Goal: Transaction & Acquisition: Purchase product/service

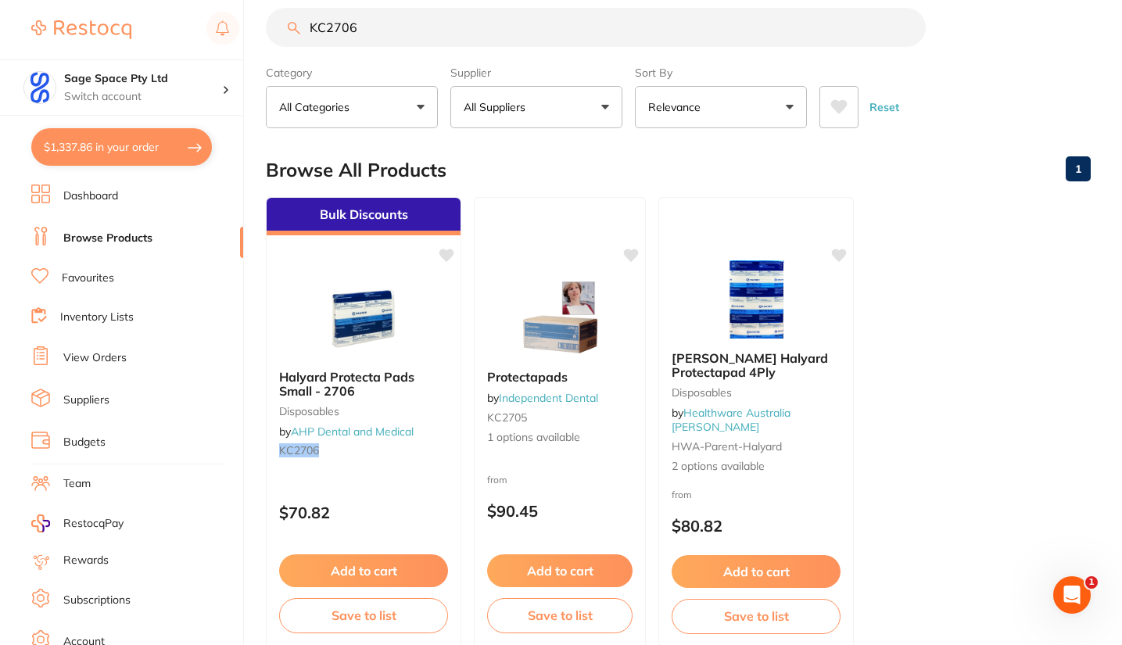
scroll to position [127, 0]
click at [137, 150] on button "$1,337.86 in your order" at bounding box center [121, 147] width 181 height 38
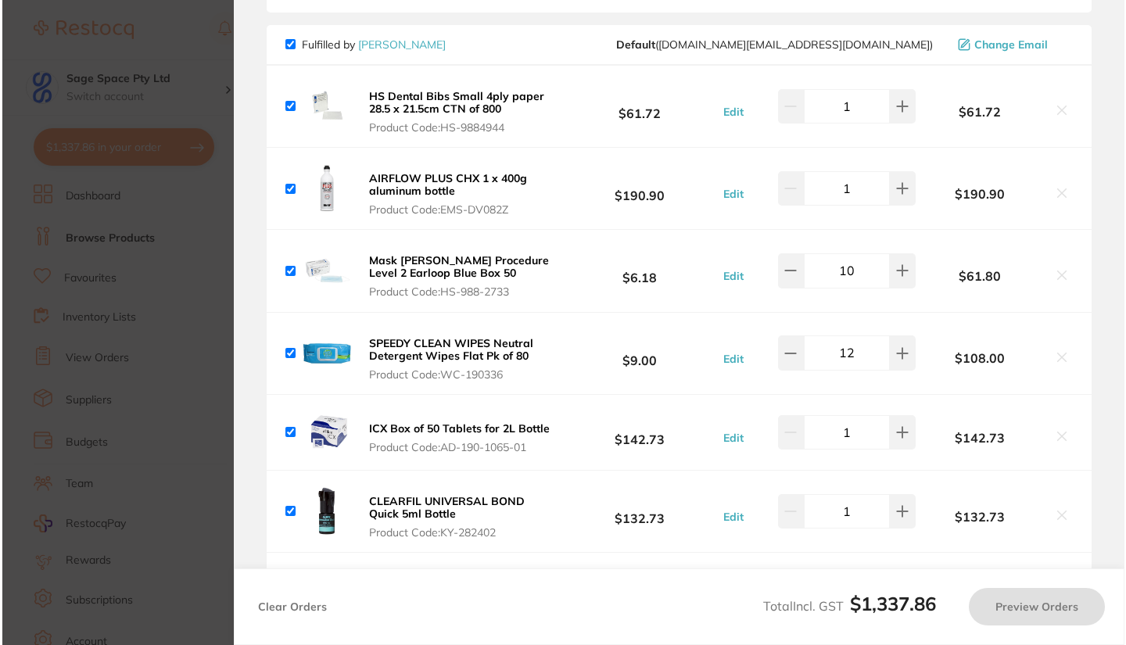
scroll to position [0, 0]
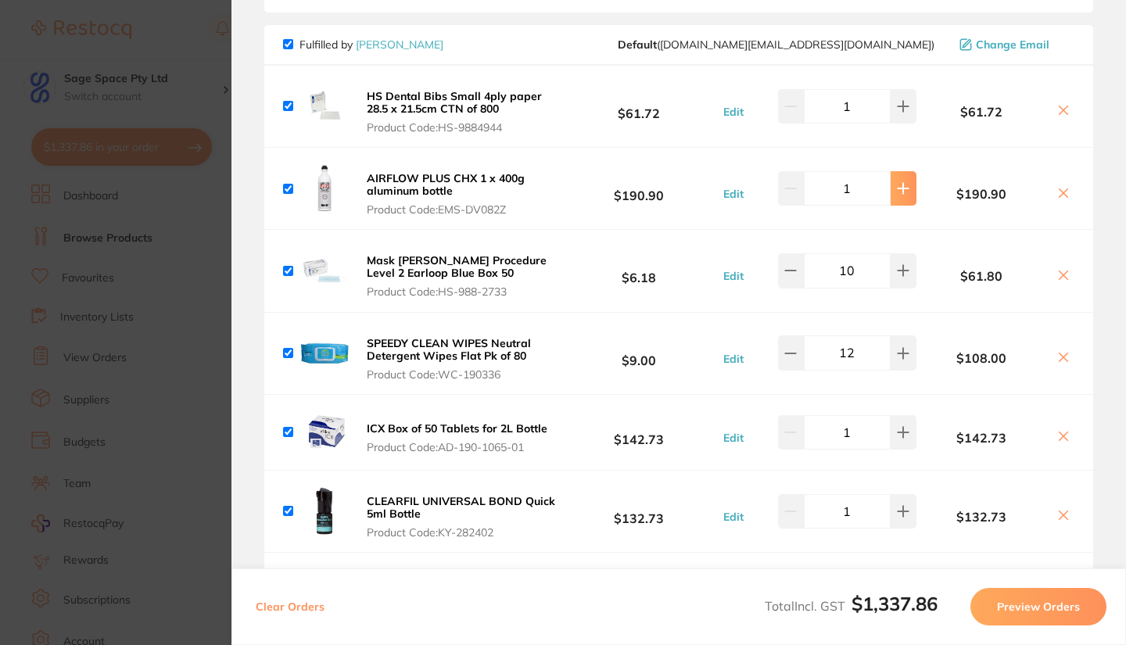
click at [898, 191] on icon at bounding box center [903, 188] width 13 height 13
type input "2"
click at [906, 352] on icon at bounding box center [903, 353] width 13 height 13
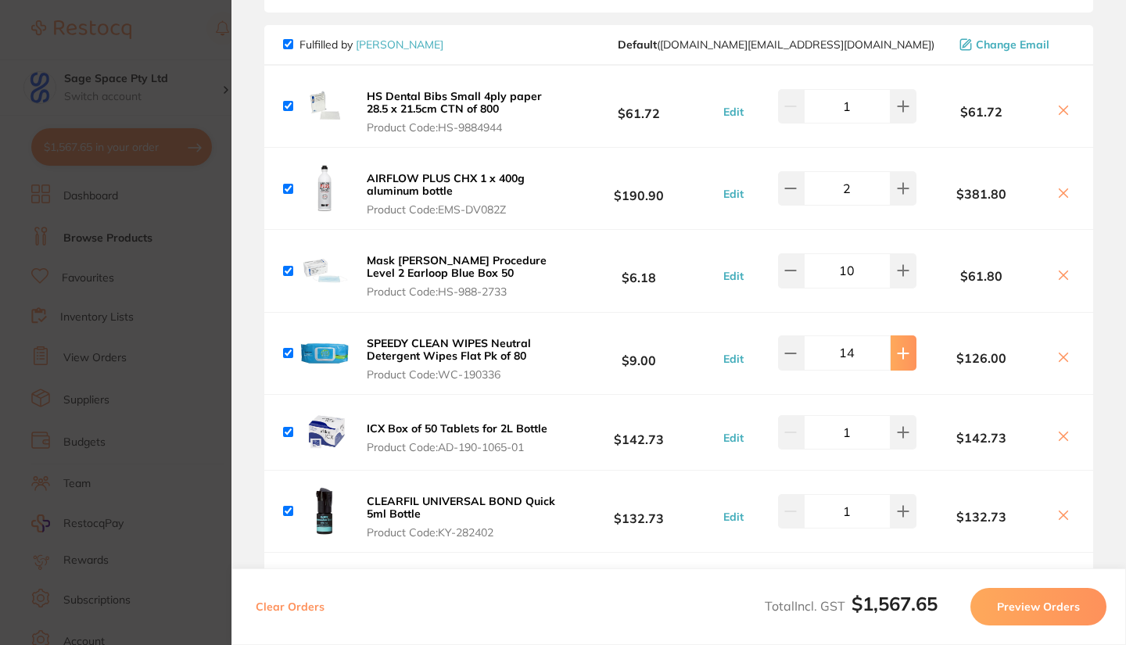
type input "15"
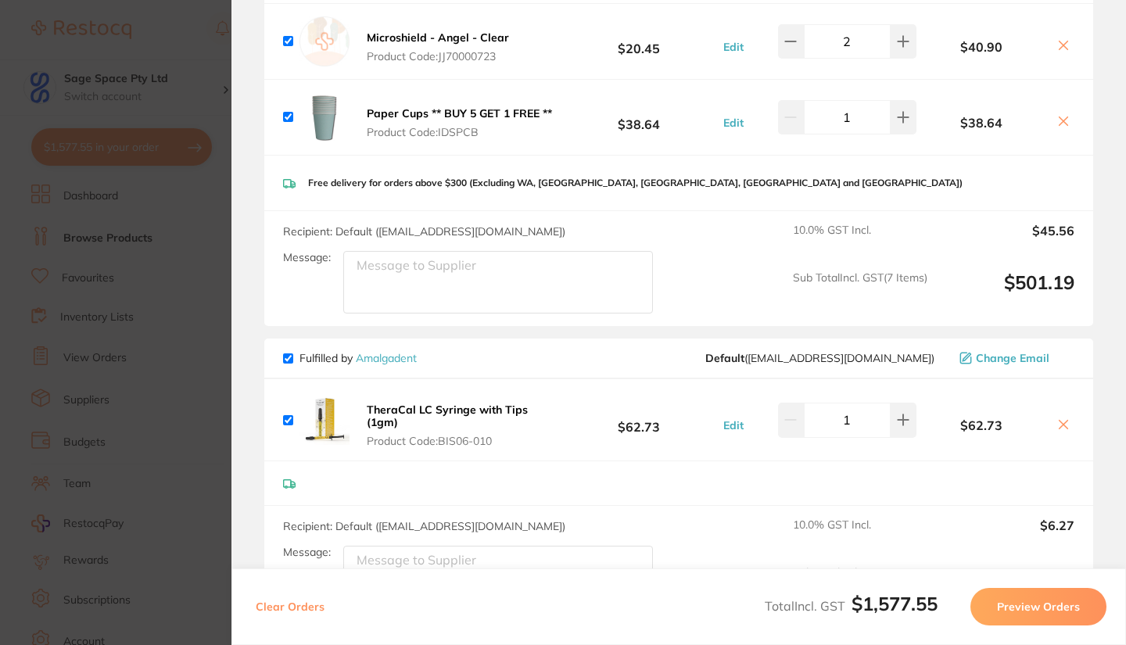
scroll to position [1357, 0]
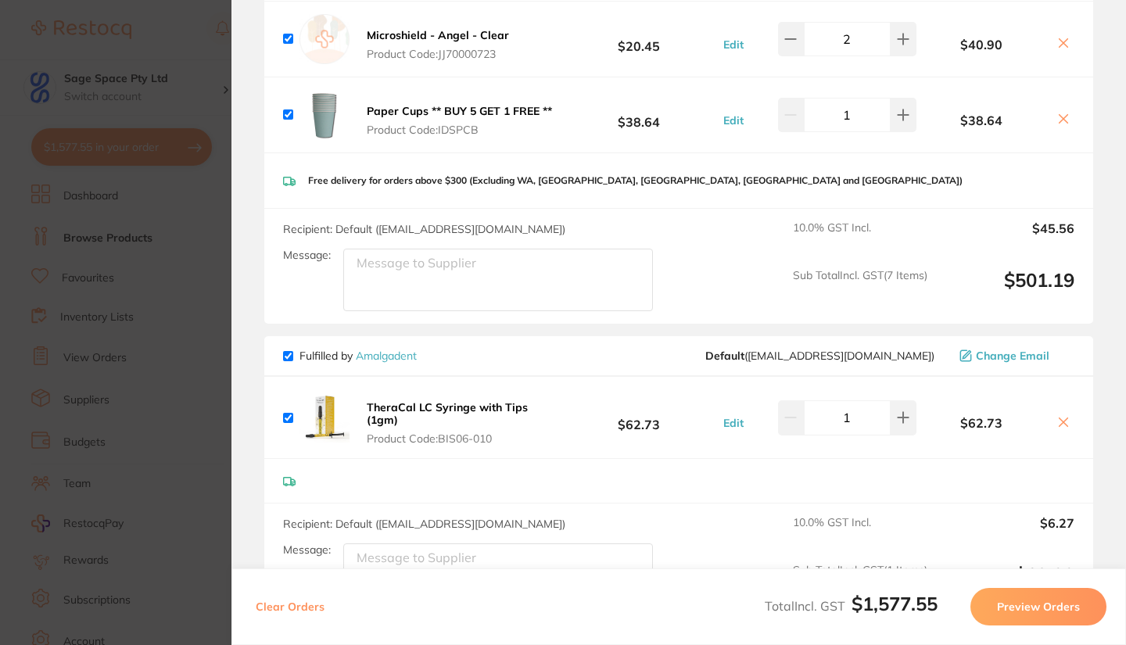
click at [433, 409] on b "TheraCal LC Syringe with Tips (1gm)" at bounding box center [447, 413] width 161 height 27
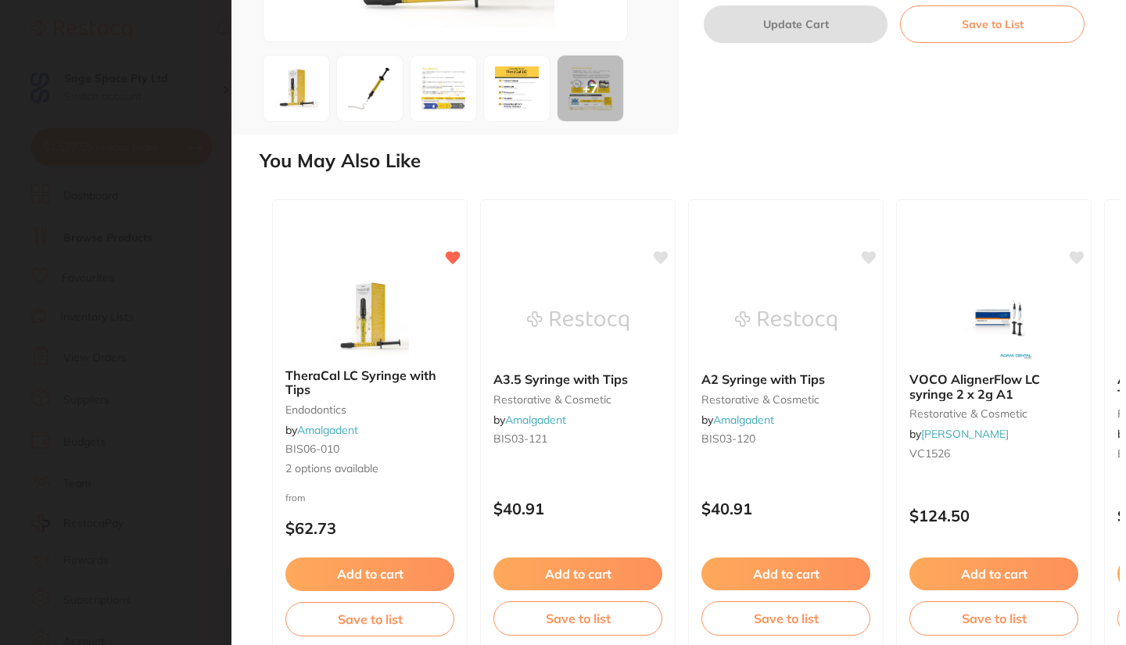
scroll to position [326, 0]
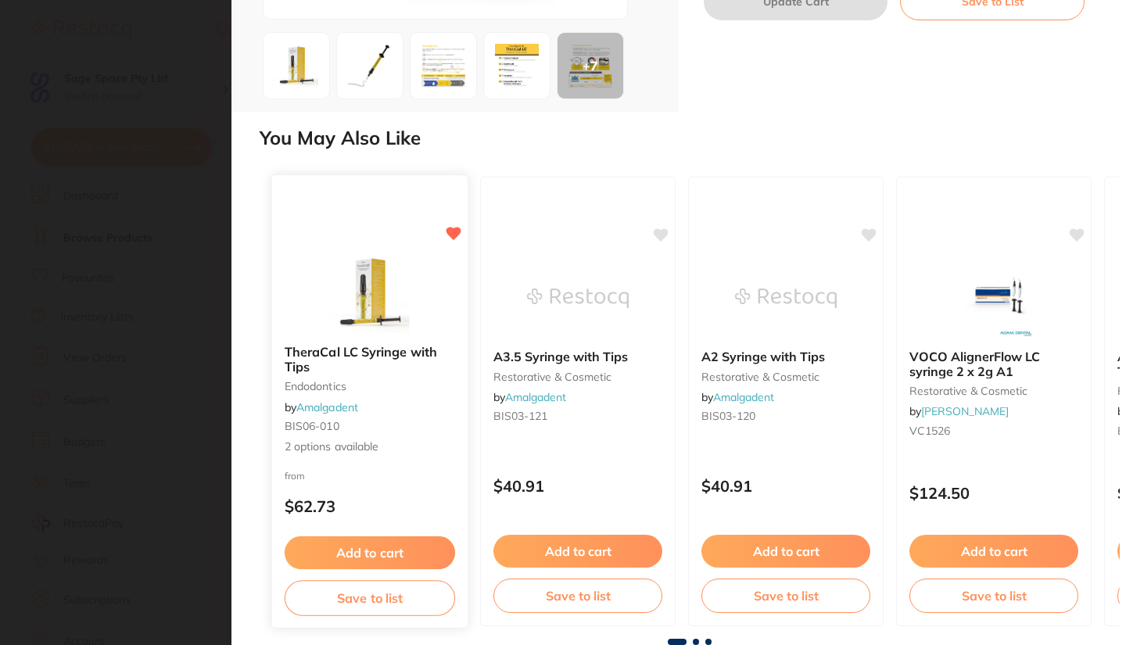
click at [363, 310] on img at bounding box center [369, 292] width 102 height 79
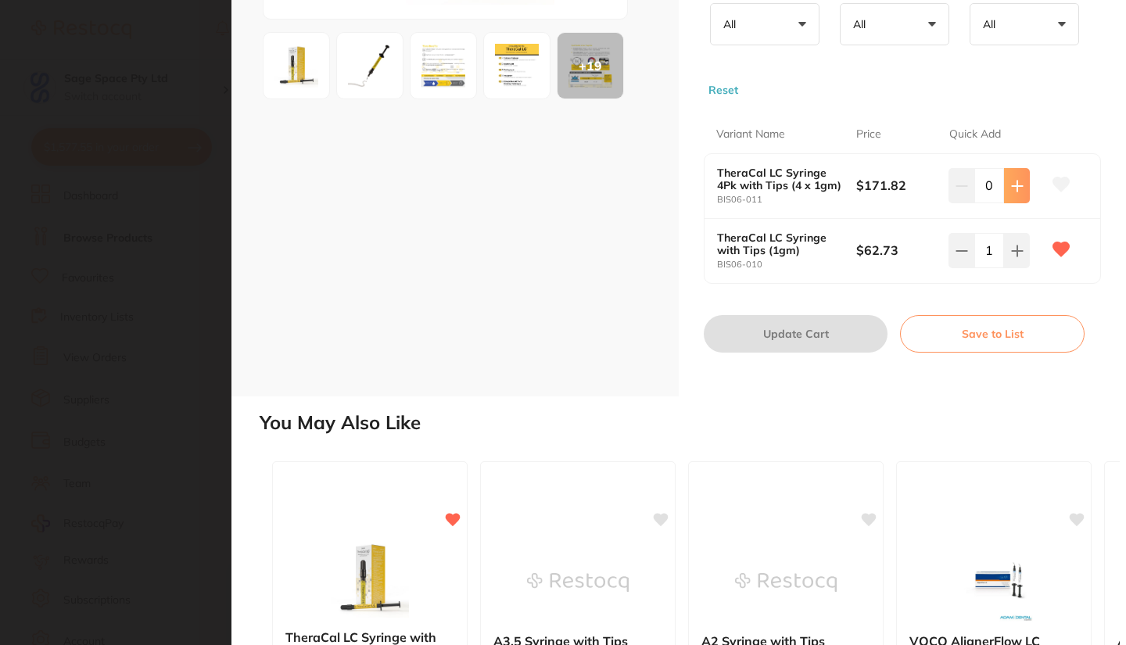
click at [1013, 191] on icon at bounding box center [1016, 186] width 10 height 10
type input "1"
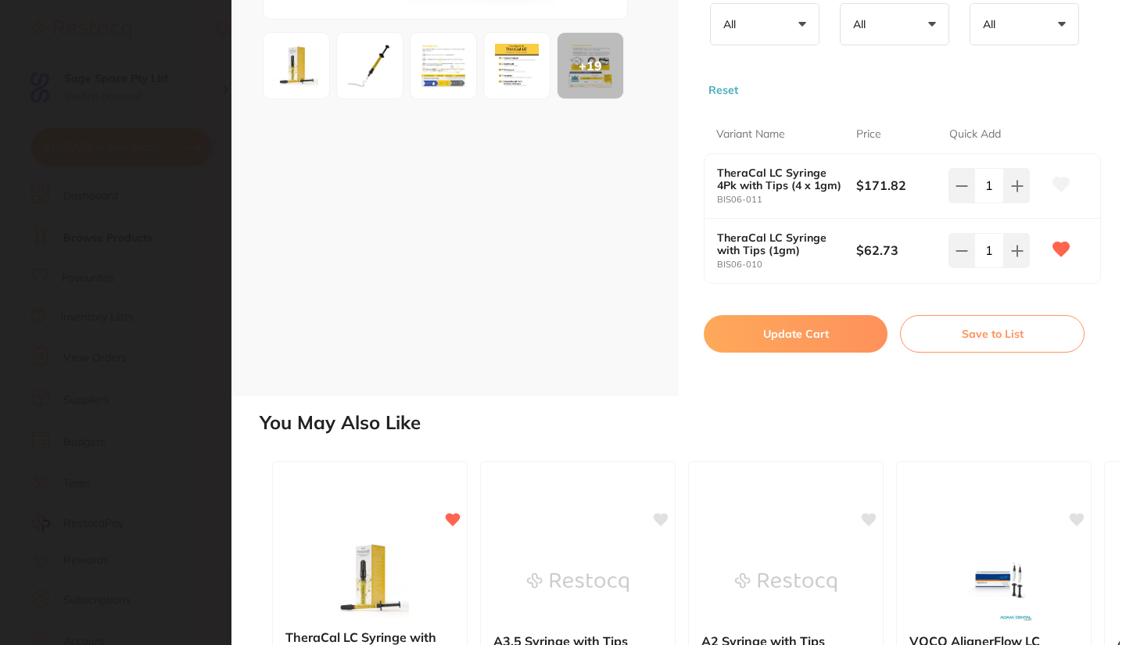
click at [855, 353] on button "Update Cart" at bounding box center [795, 334] width 184 height 38
checkbox input "false"
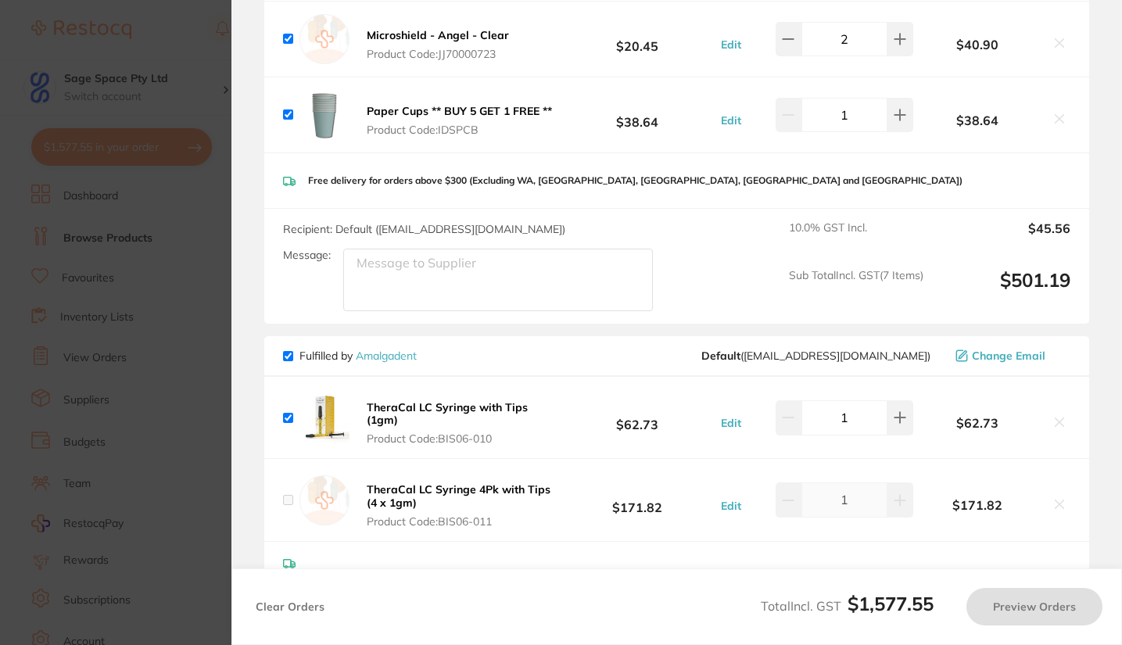
checkbox input "true"
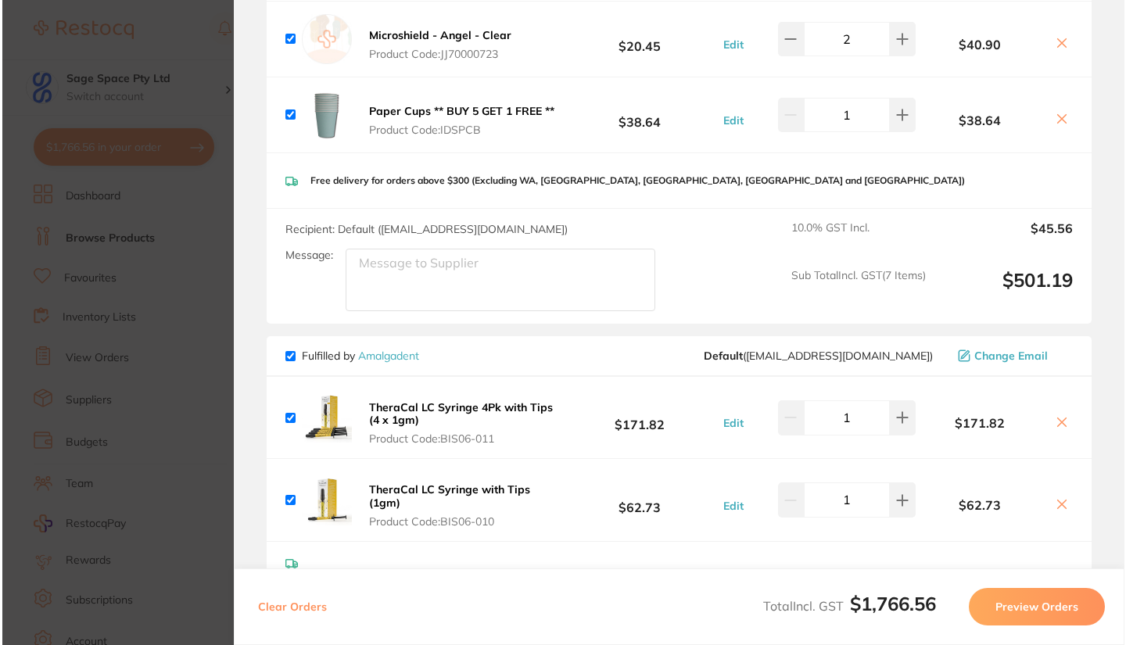
scroll to position [0, 0]
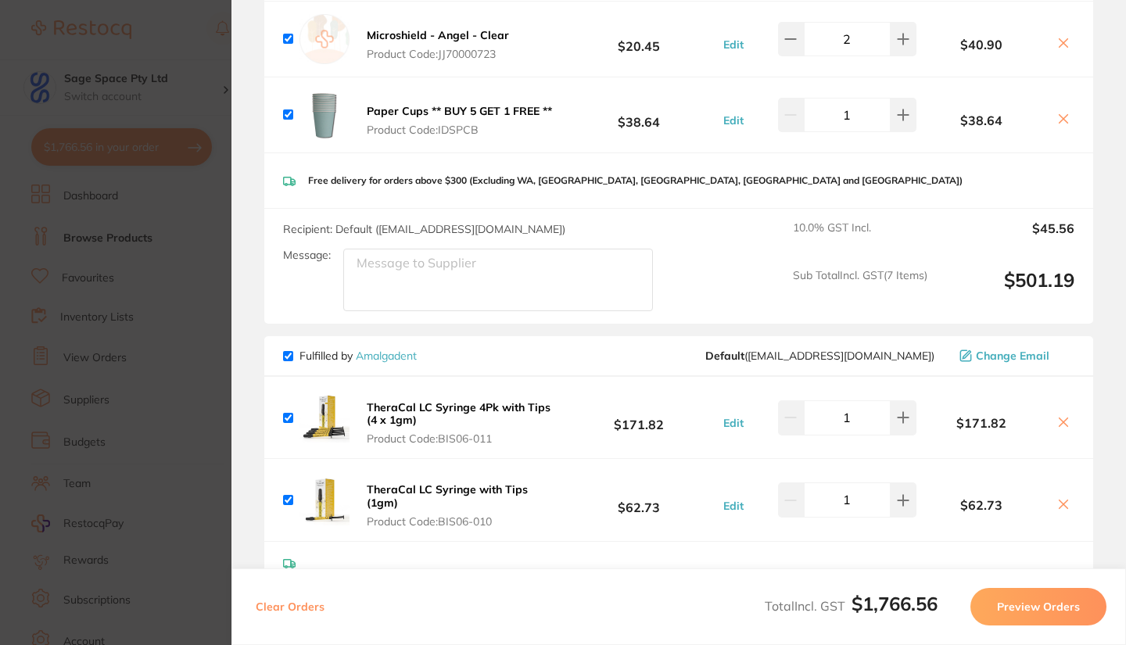
click at [1057, 501] on icon at bounding box center [1063, 504] width 13 height 13
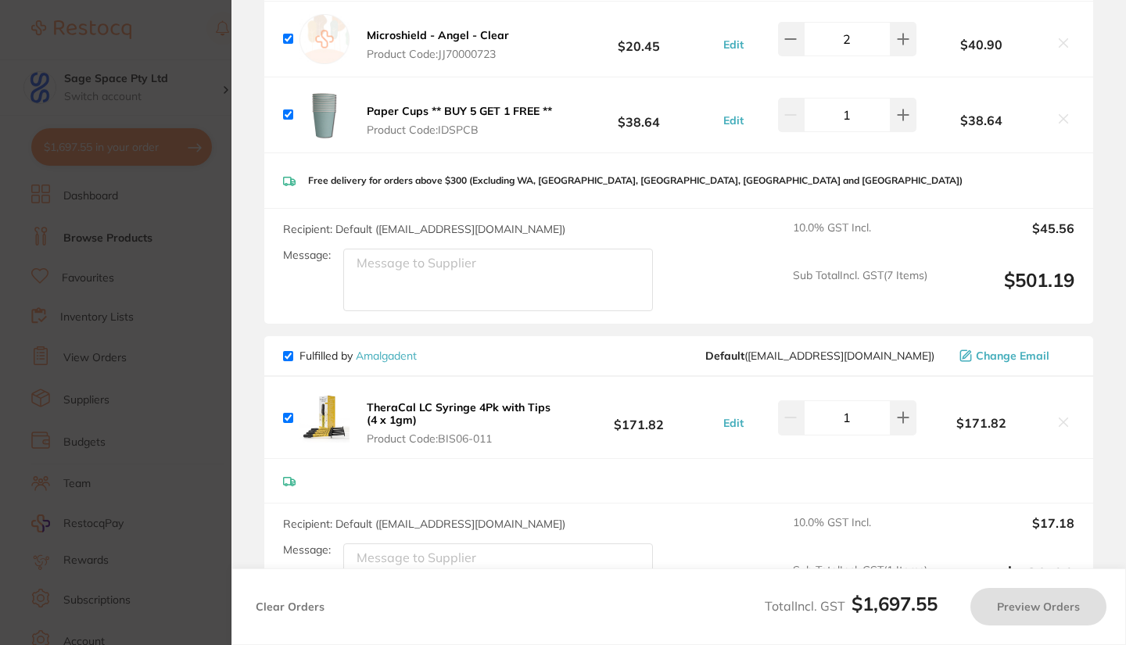
checkbox input "true"
click at [210, 69] on section "Update RRP Set your pre negotiated price for this item. Item Agreed RRP (excl. …" at bounding box center [563, 322] width 1126 height 645
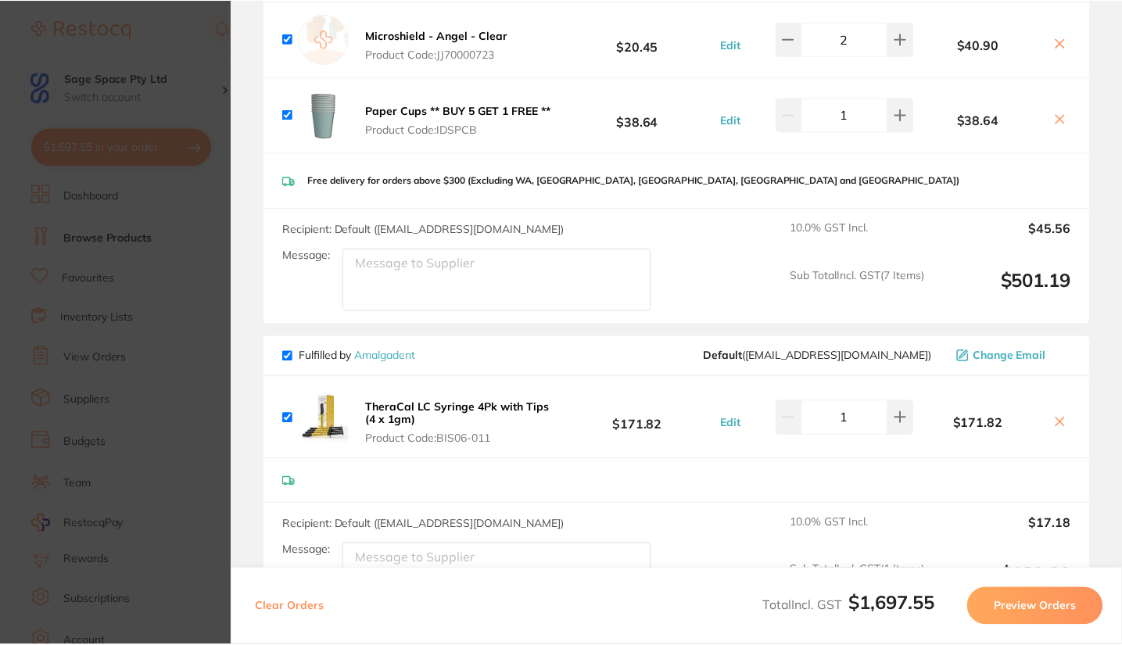
scroll to position [23, 0]
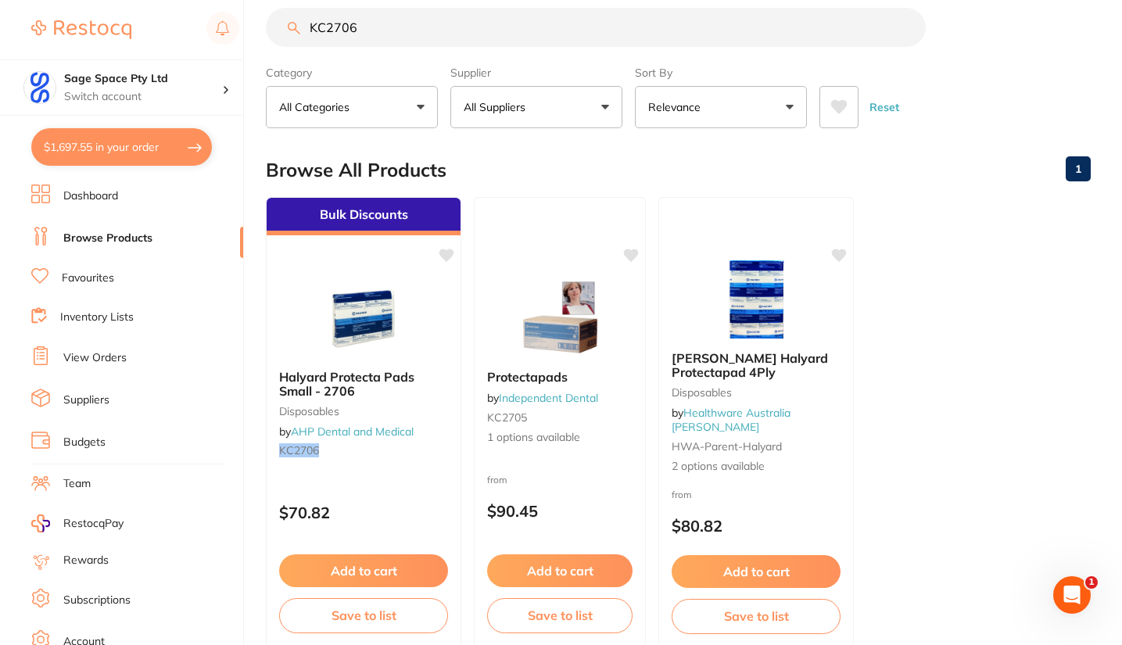
click at [85, 278] on link "Favourites" at bounding box center [88, 278] width 52 height 16
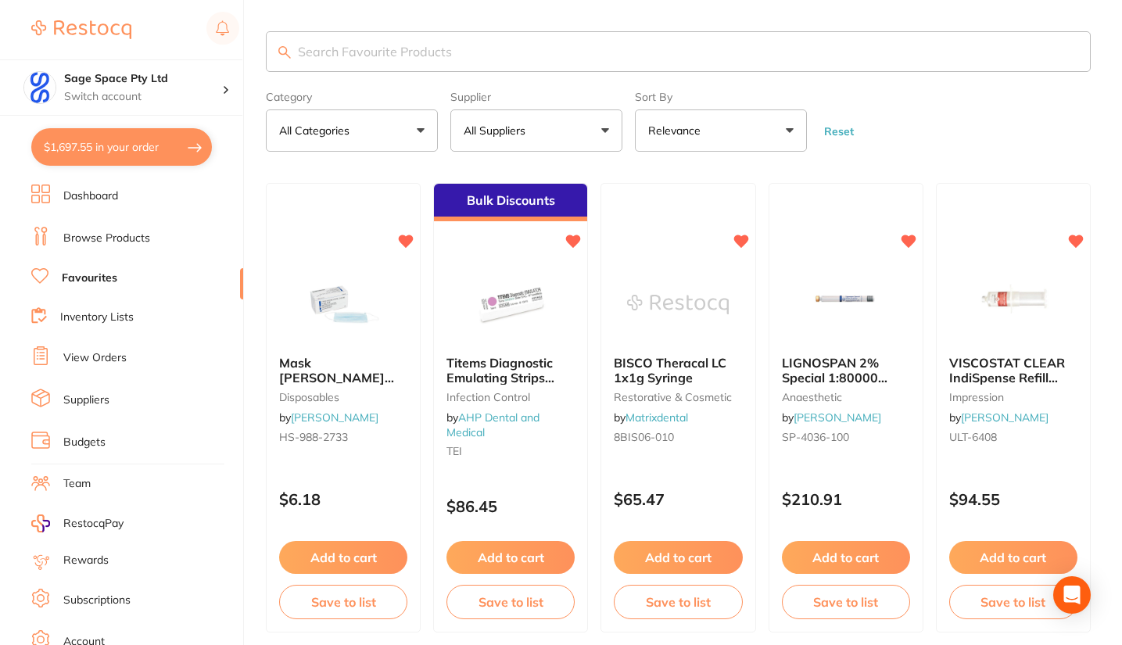
click at [579, 132] on button "All Suppliers" at bounding box center [536, 130] width 172 height 42
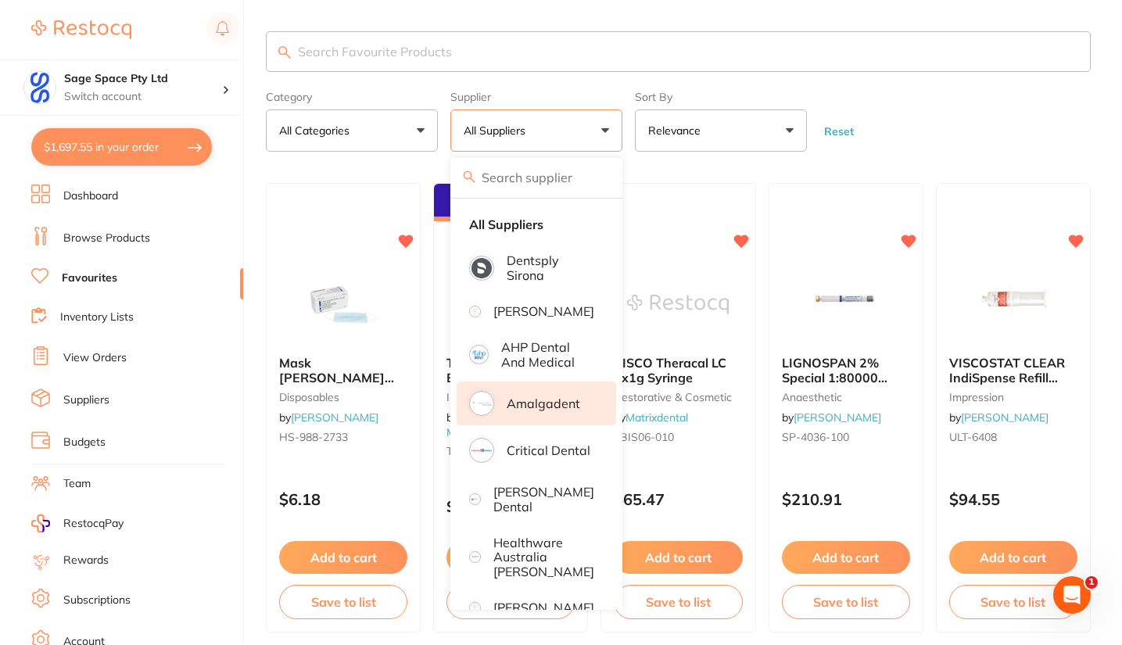
click at [535, 422] on li "Amalgadent" at bounding box center [535, 403] width 159 height 44
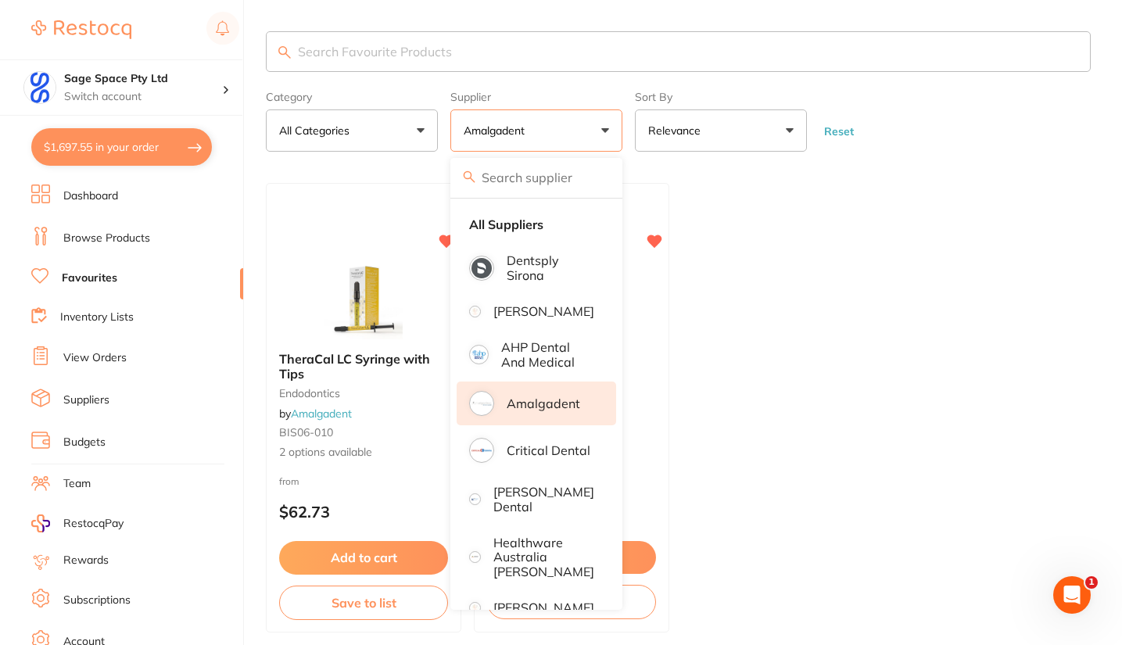
click at [879, 150] on form "Category All Categories All Categories endodontics Clear Category false All Cat…" at bounding box center [678, 117] width 825 height 67
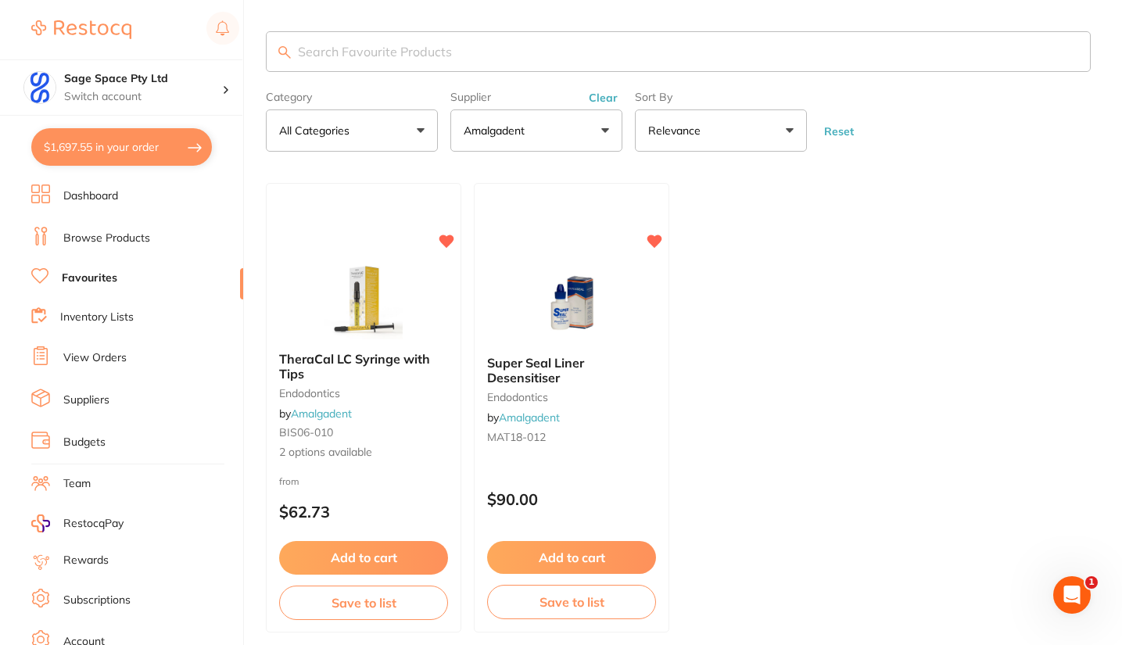
click at [97, 359] on link "View Orders" at bounding box center [94, 358] width 63 height 16
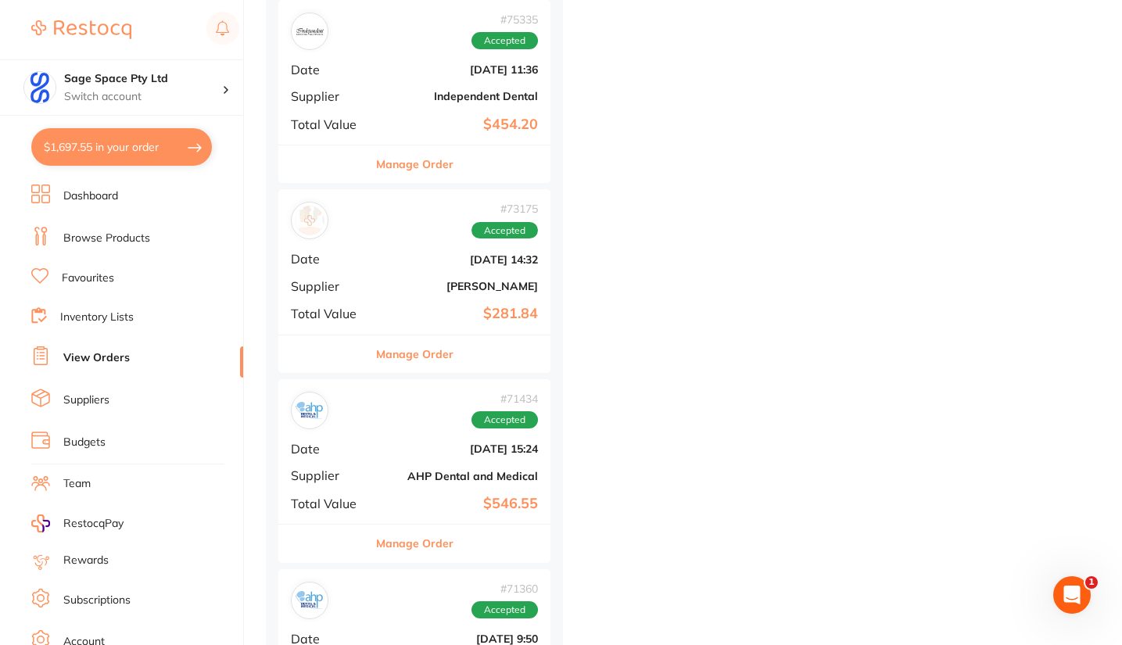
scroll to position [2900, 0]
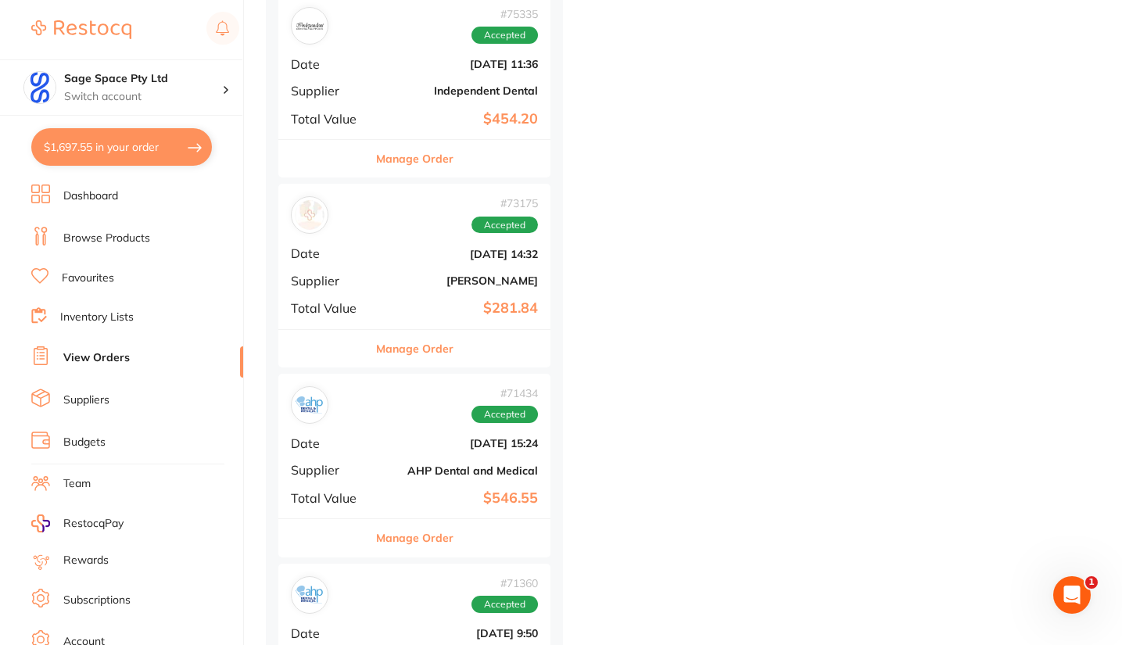
click at [413, 248] on b "[DATE] 14:32" at bounding box center [459, 254] width 156 height 13
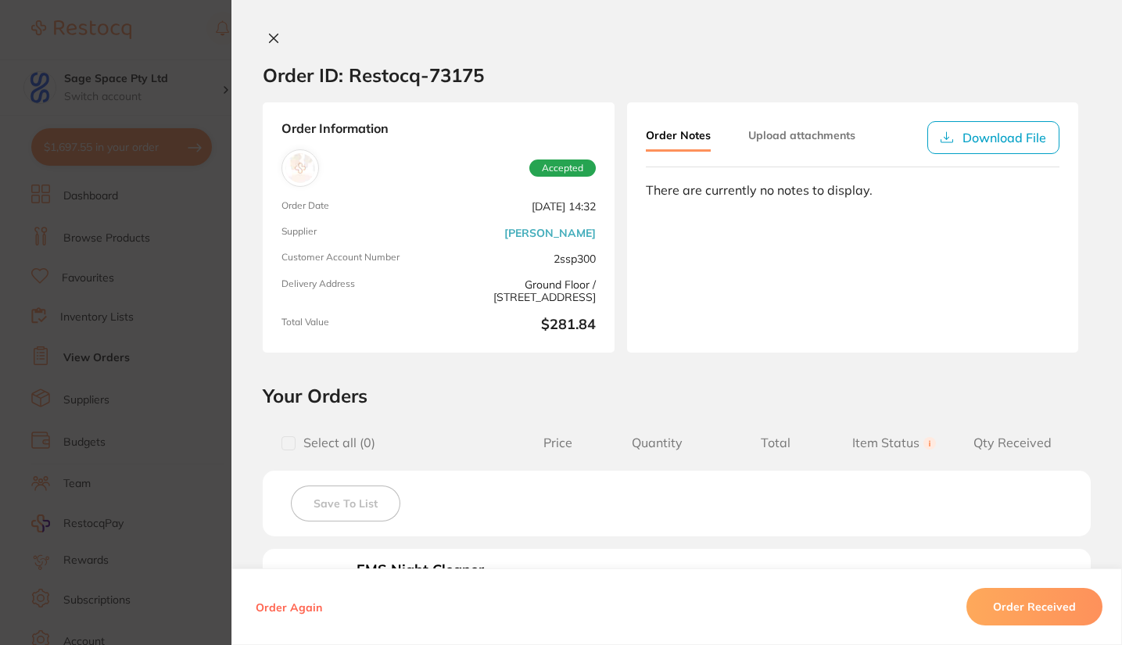
scroll to position [3438, 0]
click at [1009, 52] on section "Order ID: Restocq- 73175" at bounding box center [676, 75] width 890 height 55
click at [273, 32] on icon at bounding box center [273, 38] width 13 height 13
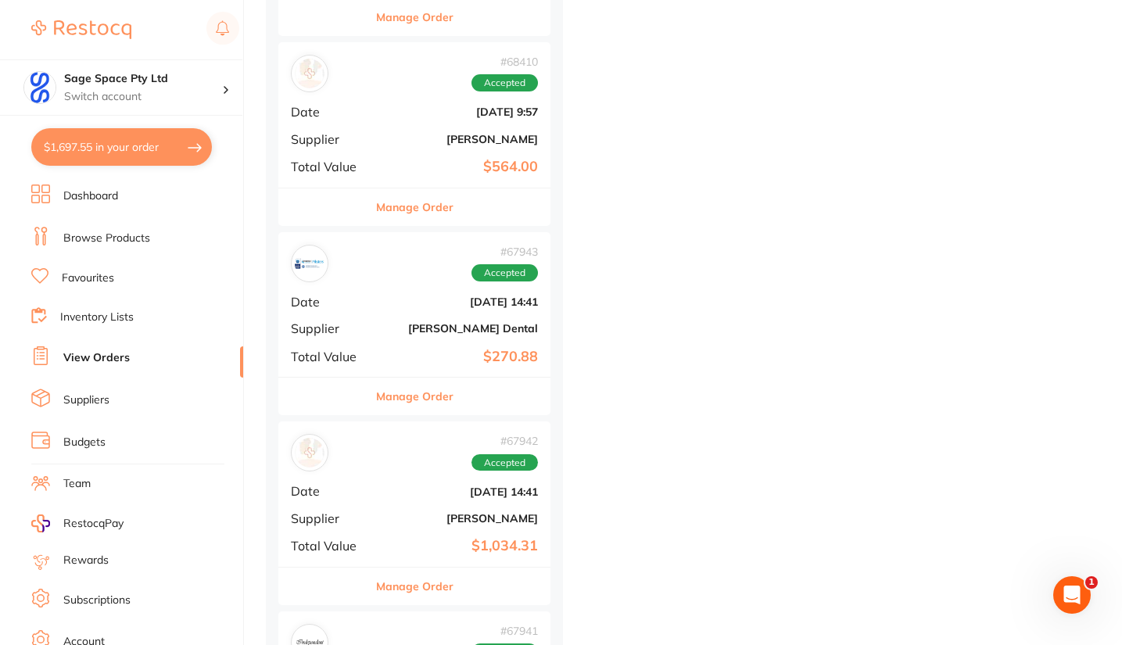
click at [307, 254] on img at bounding box center [310, 264] width 30 height 30
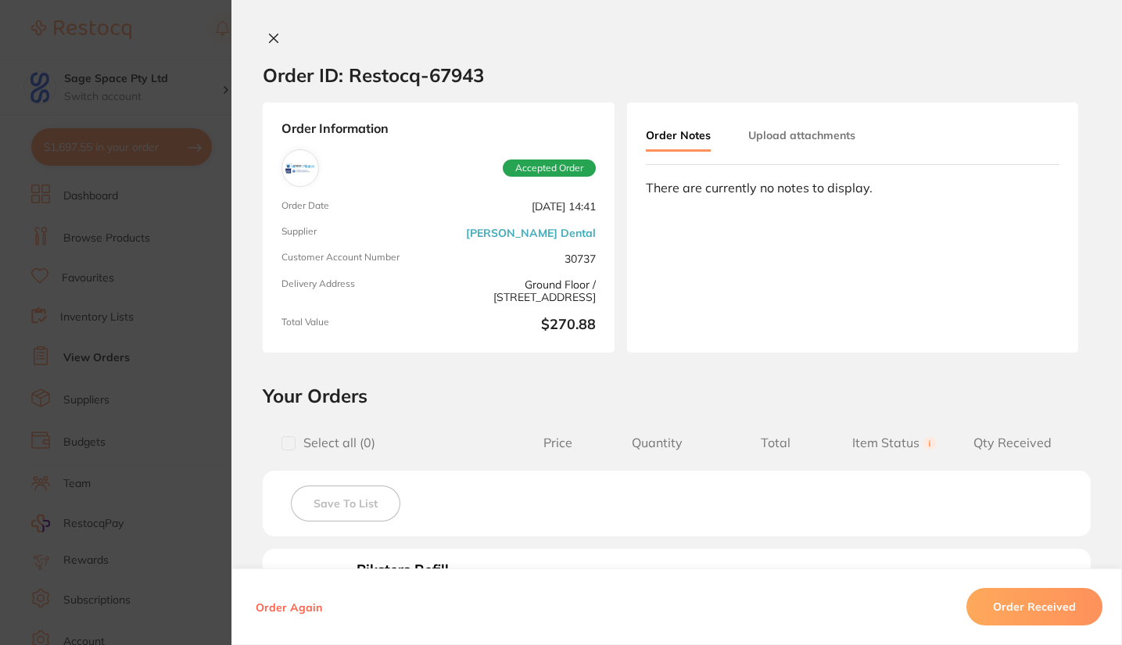
click at [267, 37] on icon at bounding box center [273, 38] width 13 height 13
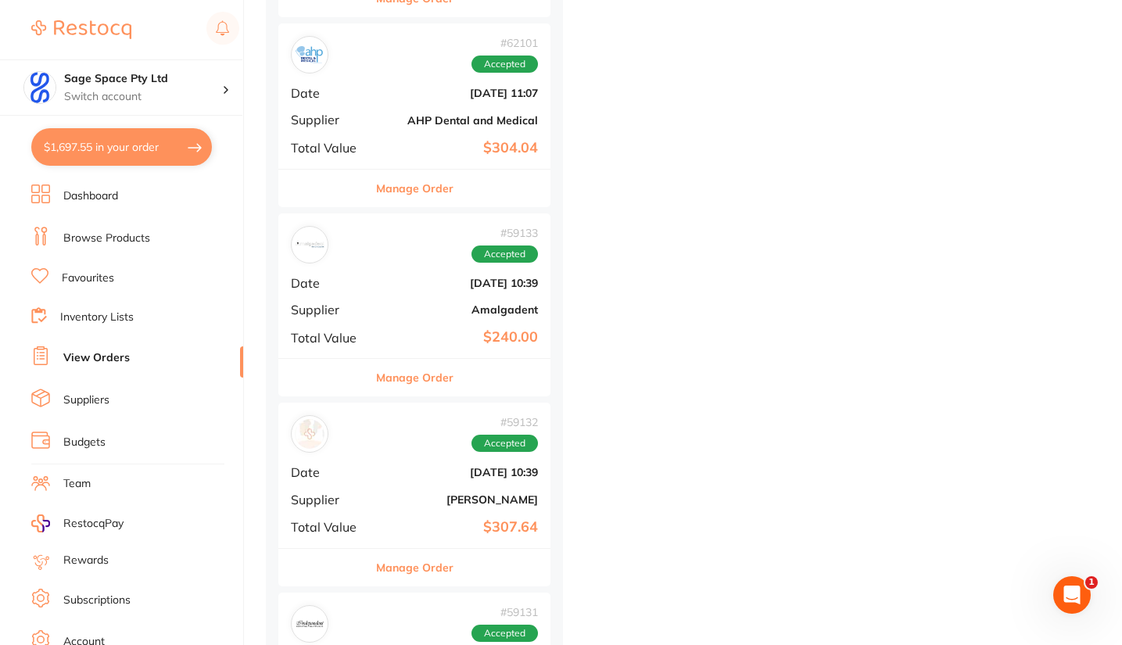
scroll to position [4937, 0]
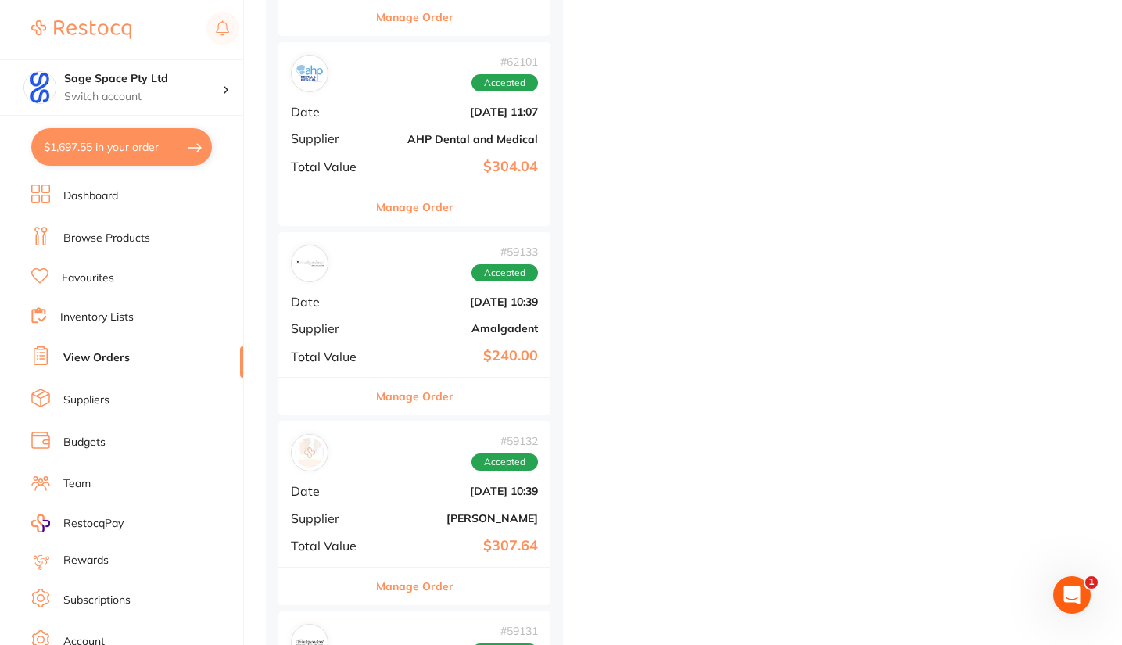
click at [419, 322] on b "Amalgadent" at bounding box center [459, 328] width 156 height 13
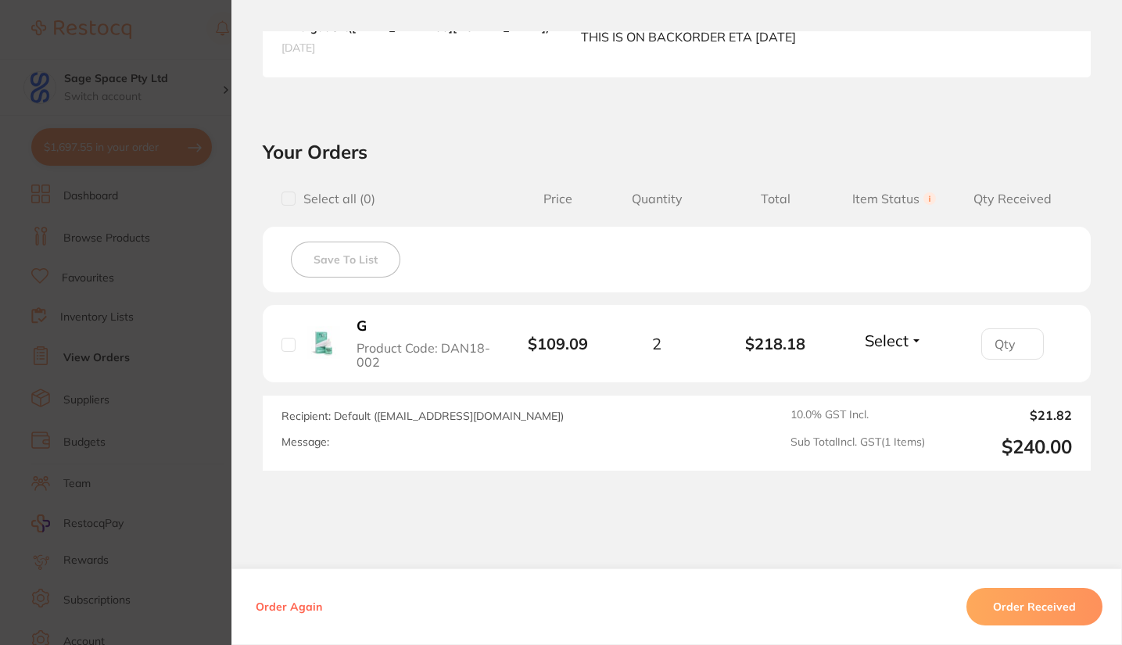
scroll to position [440, 0]
click at [399, 345] on span "Product Code: DAN18-002" at bounding box center [423, 354] width 134 height 29
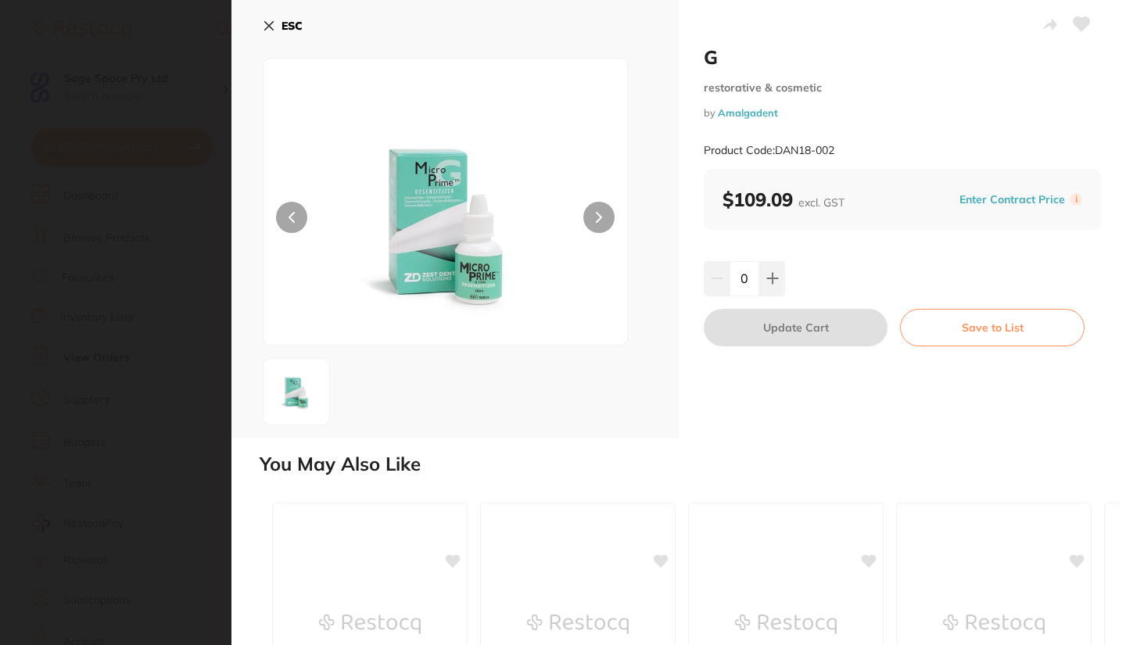
scroll to position [0, 0]
click at [770, 288] on button at bounding box center [772, 278] width 26 height 34
type input "1"
click at [769, 320] on button "Update Cart" at bounding box center [795, 328] width 184 height 38
checkbox input "false"
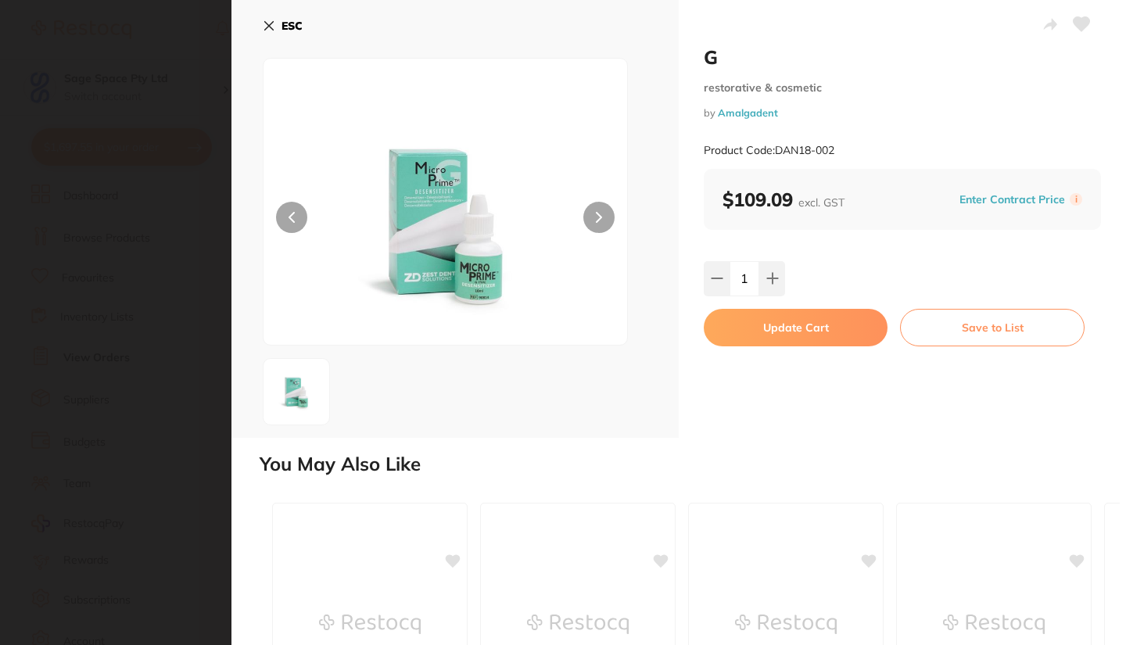
checkbox input "false"
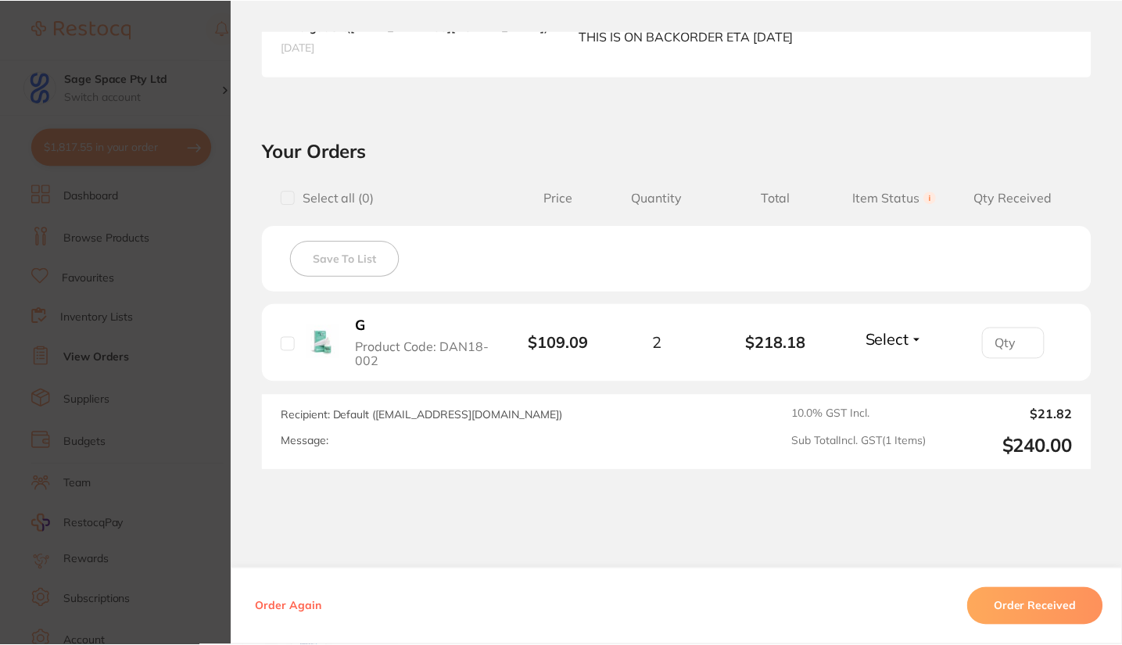
scroll to position [4937, 0]
click at [116, 156] on section "Order ID: Restocq- 59133 Order Information Accepted Order Order Date [DATE] 10:…" at bounding box center [561, 322] width 1122 height 645
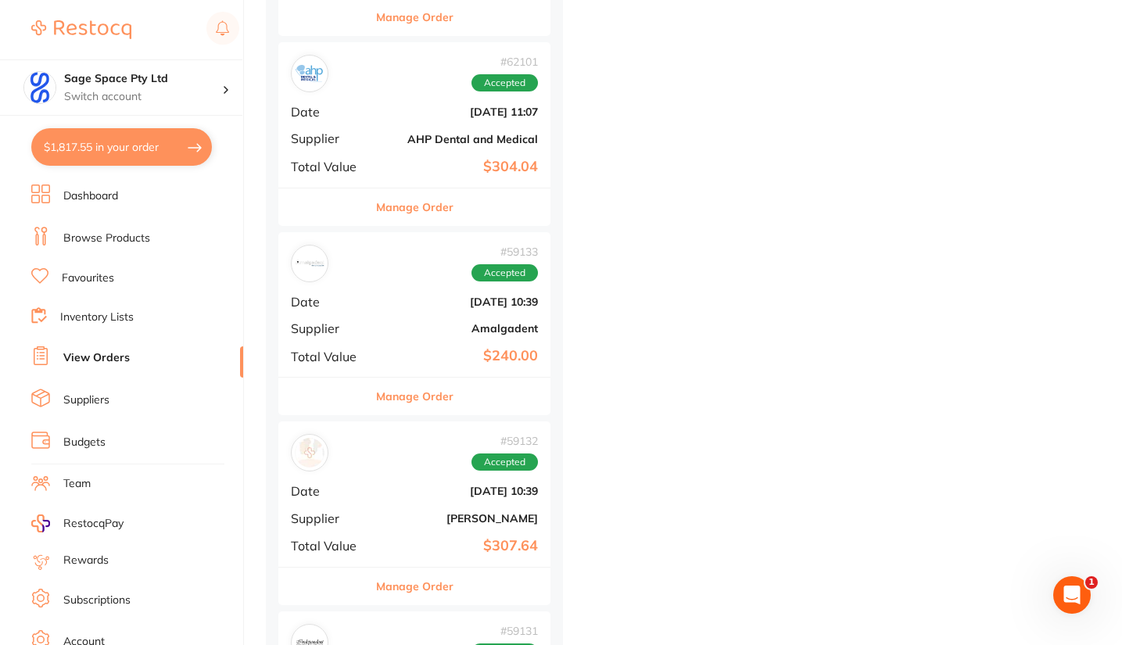
click at [120, 145] on button "$1,817.55 in your order" at bounding box center [121, 147] width 181 height 38
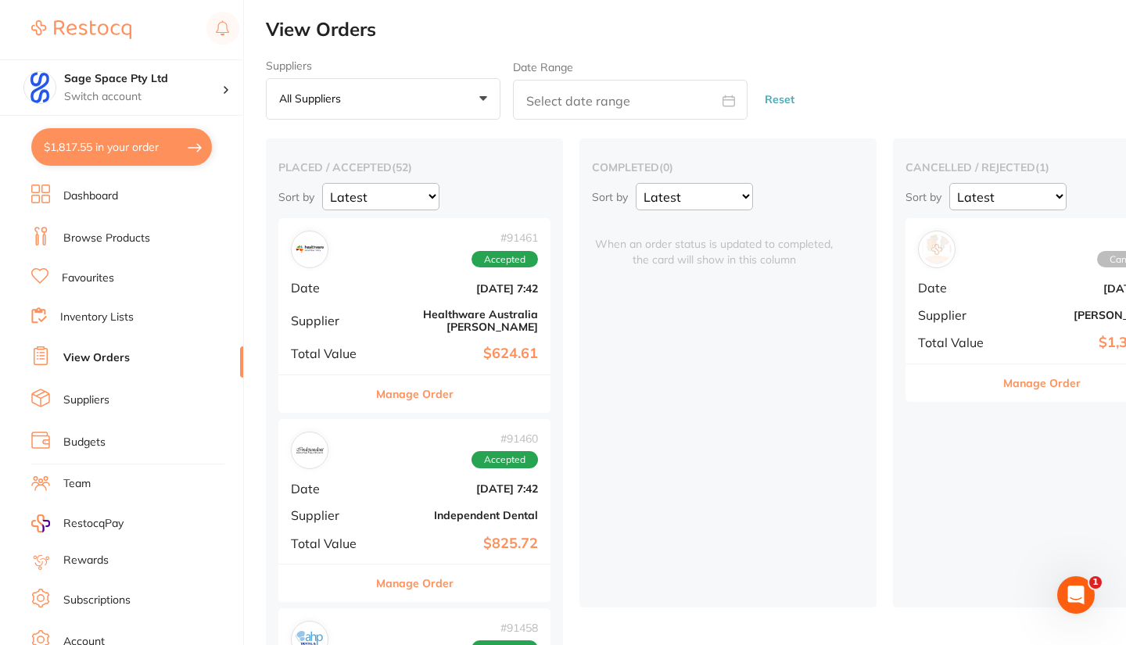
checkbox input "true"
